Goal: Communication & Community: Answer question/provide support

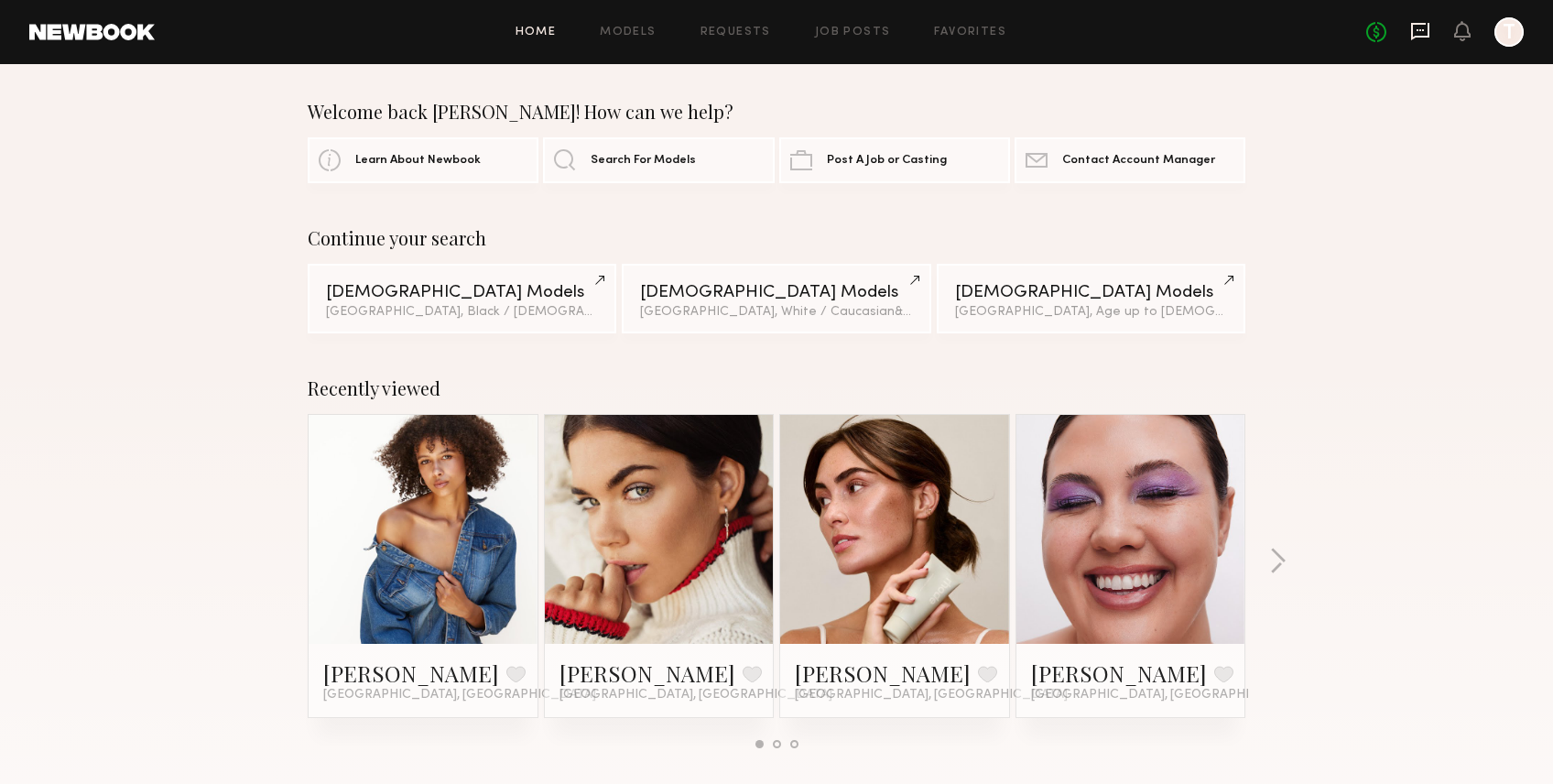
click at [1430, 32] on icon at bounding box center [1420, 31] width 20 height 20
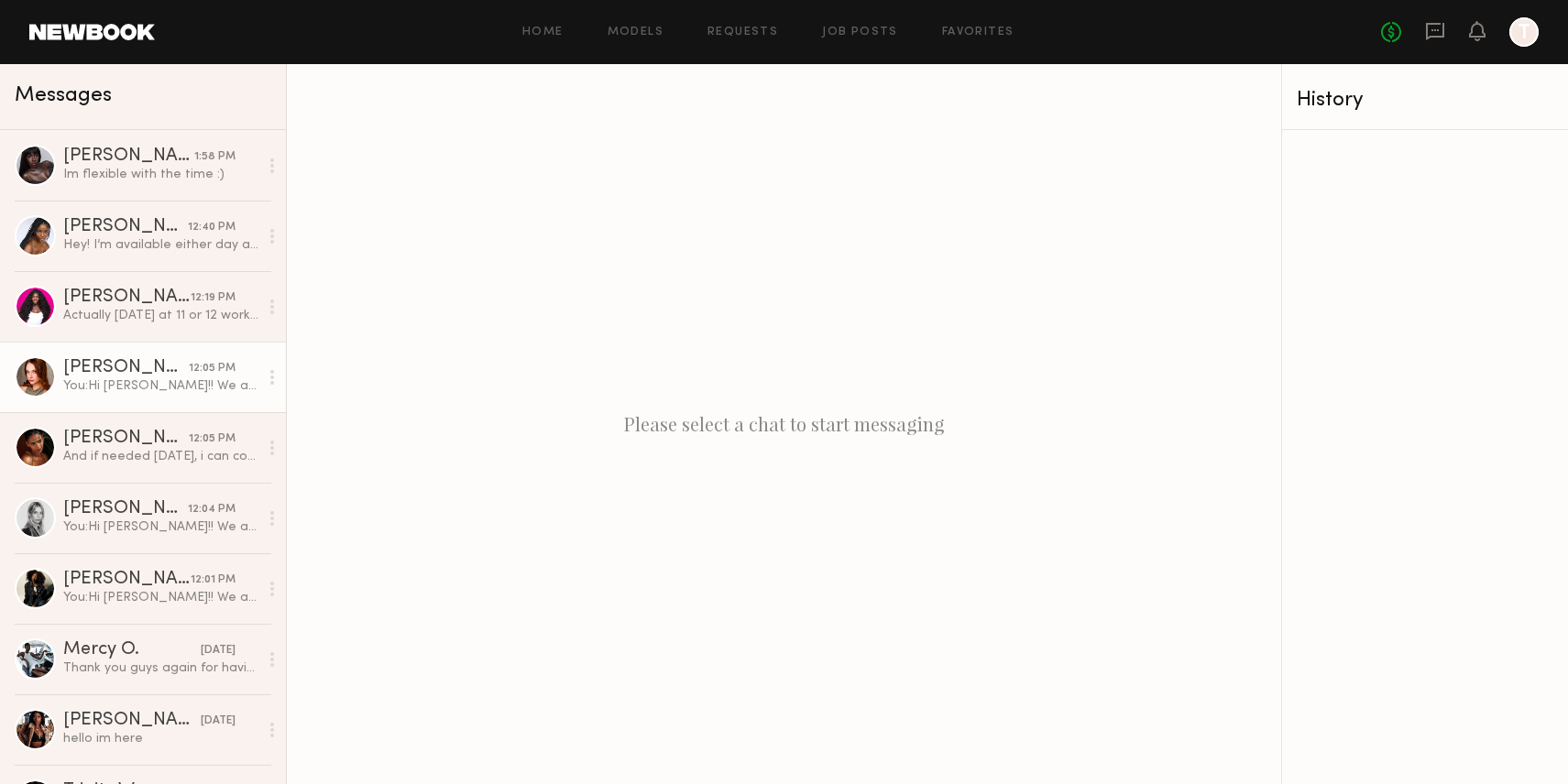
click at [141, 392] on div "You: Hi [PERSON_NAME]!! We are planning a bronzer shade swatch for [DATE], or […" at bounding box center [161, 386] width 195 height 17
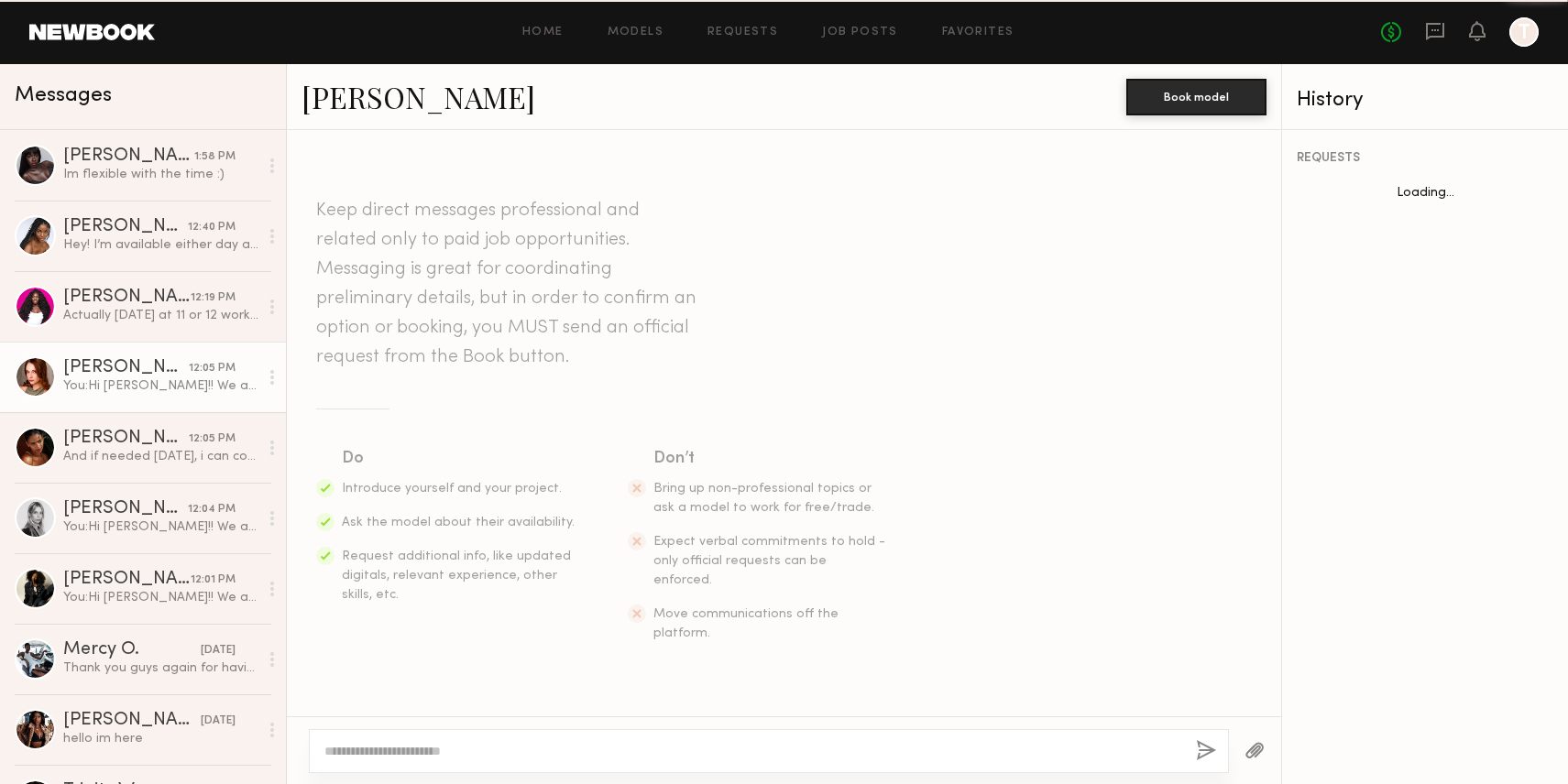
scroll to position [1237, 0]
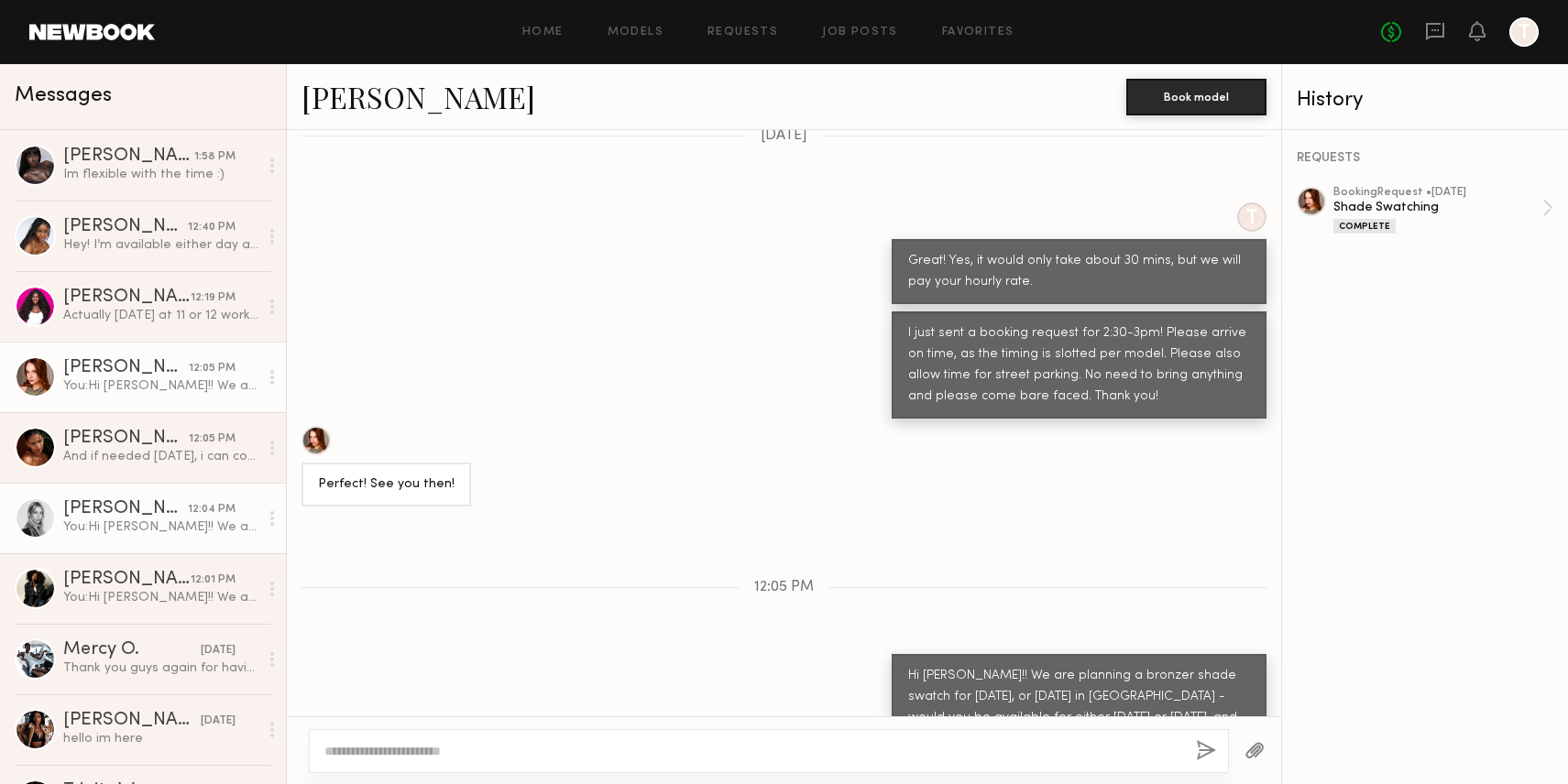
click at [115, 536] on link "[PERSON_NAME] 12:04 PM You: Hi [PERSON_NAME]!! We are planning a bronzer shade …" at bounding box center [143, 518] width 286 height 71
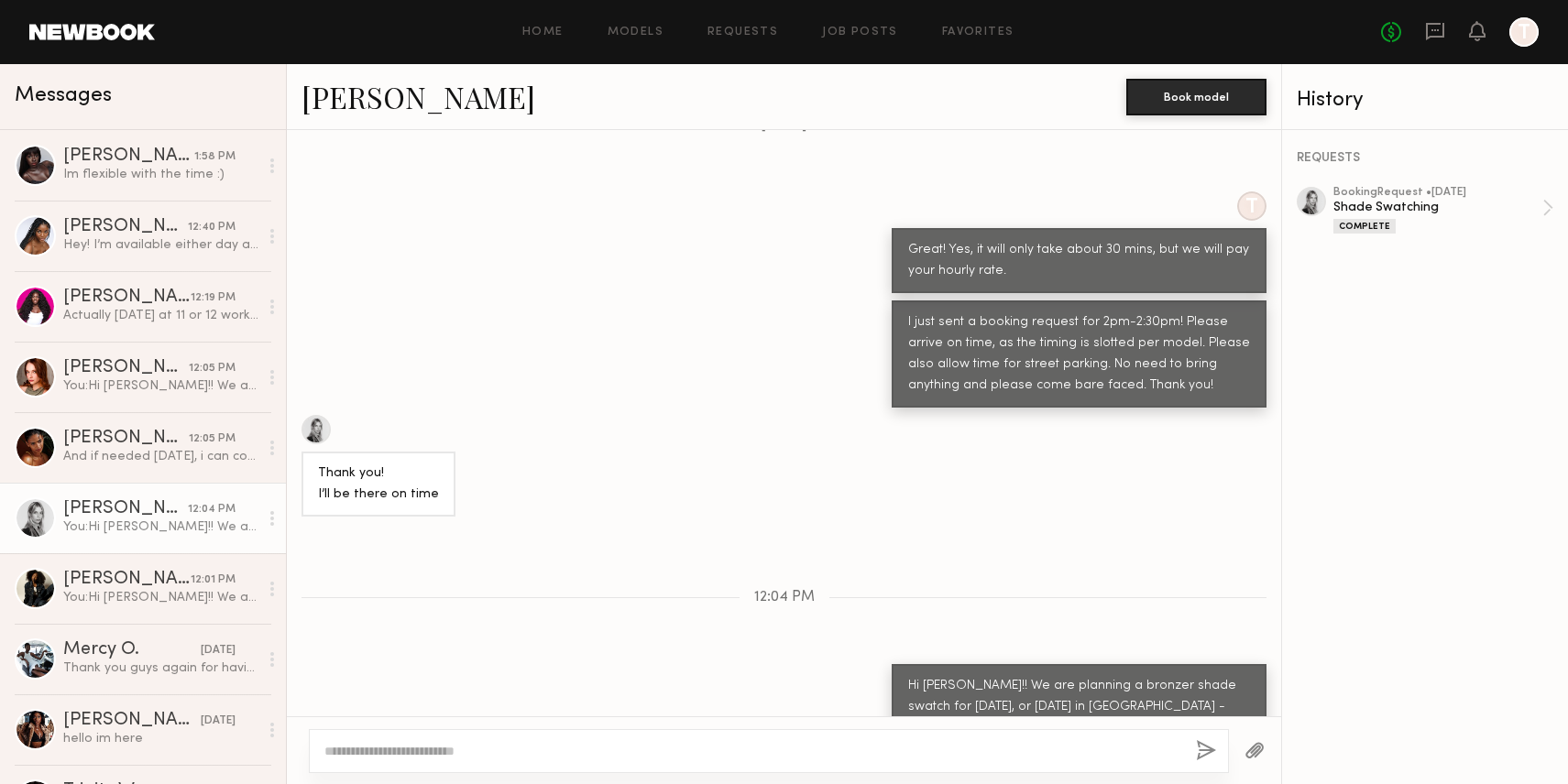
scroll to position [1299, 0]
